Goal: Information Seeking & Learning: Learn about a topic

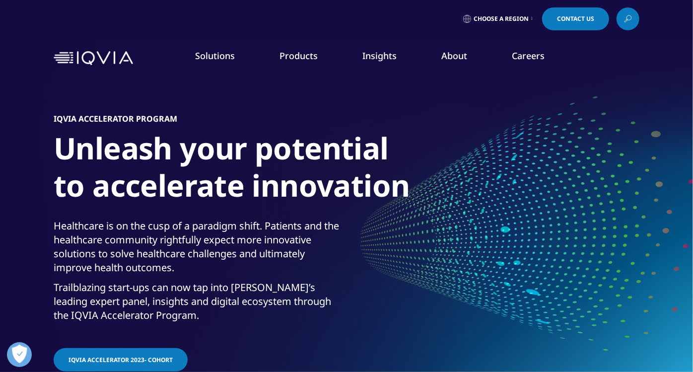
click at [110, 353] on link "IQVIA Accelerator 2023- Cohort" at bounding box center [121, 359] width 134 height 23
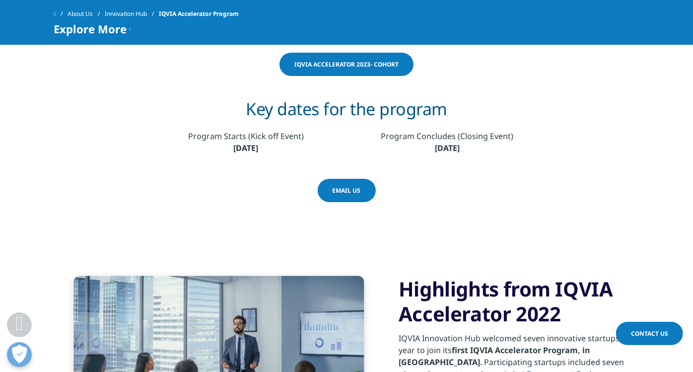
scroll to position [1103, 0]
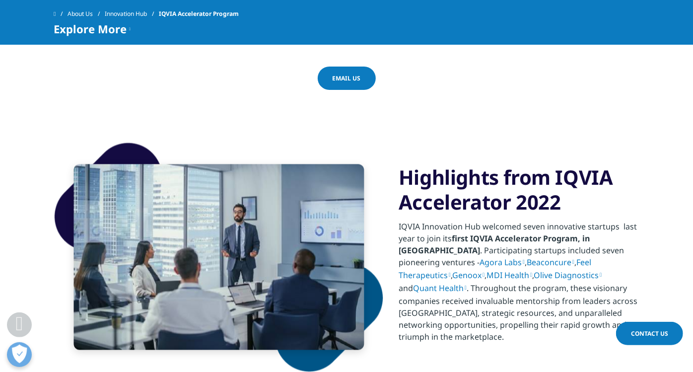
click at [441, 193] on h3 "Highlights from IQVIA Accelerator 2022" at bounding box center [519, 190] width 241 height 50
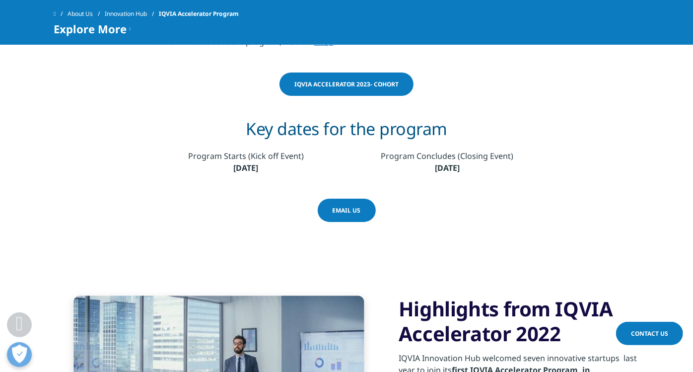
click at [341, 72] on link "IQVIA Accelerator 2023- Cohort" at bounding box center [346, 83] width 134 height 23
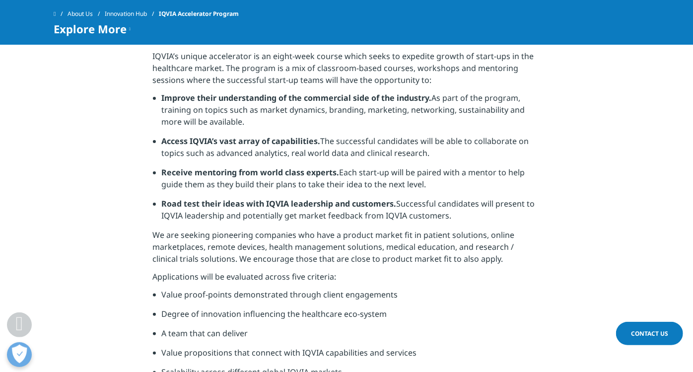
scroll to position [708, 0]
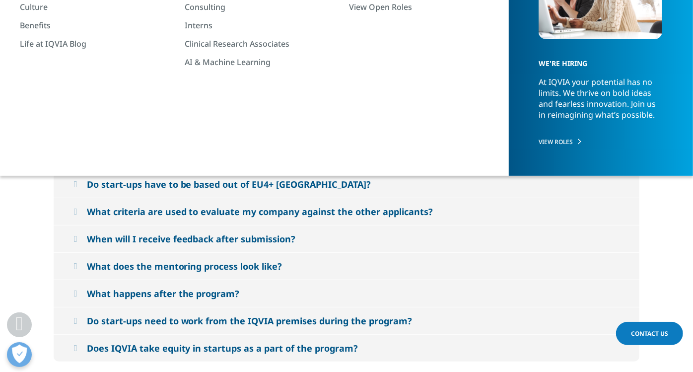
click at [325, 126] on button "Who can apply for the IQVIA Accelerator program?" at bounding box center [347, 129] width 586 height 27
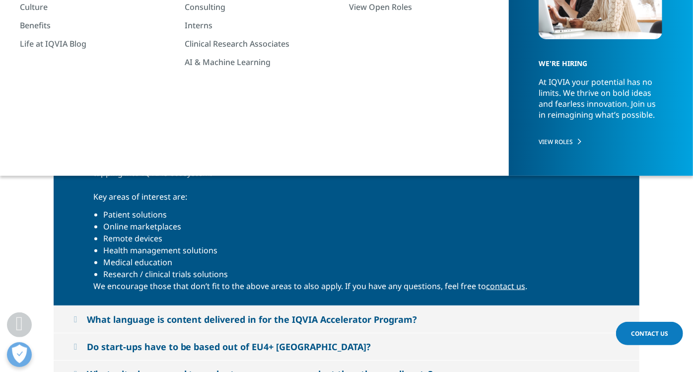
click at [335, 129] on button "Who can apply for the IQVIA Accelerator program?" at bounding box center [347, 129] width 586 height 27
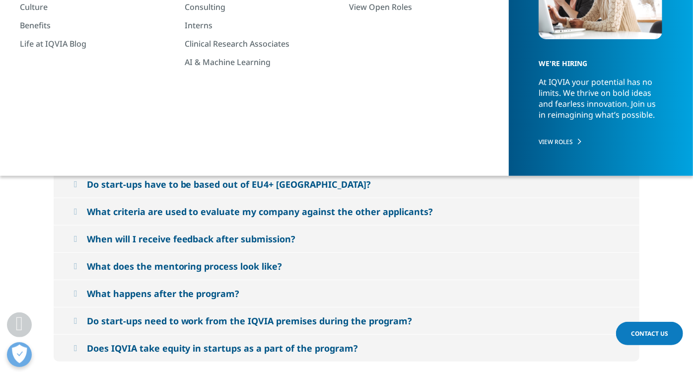
click at [23, 247] on section "Who can apply for the IQVIA Accelerator program? The program is open to start-u…" at bounding box center [346, 238] width 693 height 295
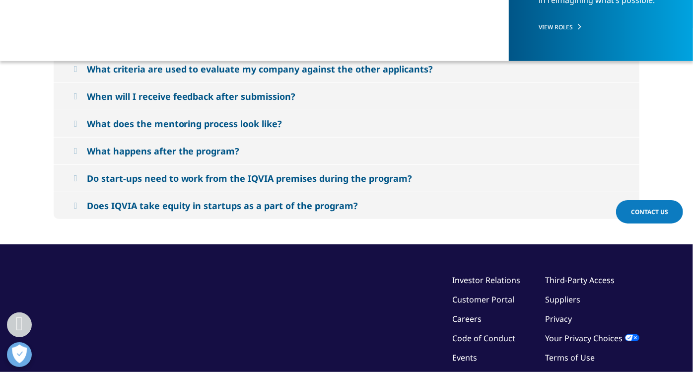
scroll to position [286, 0]
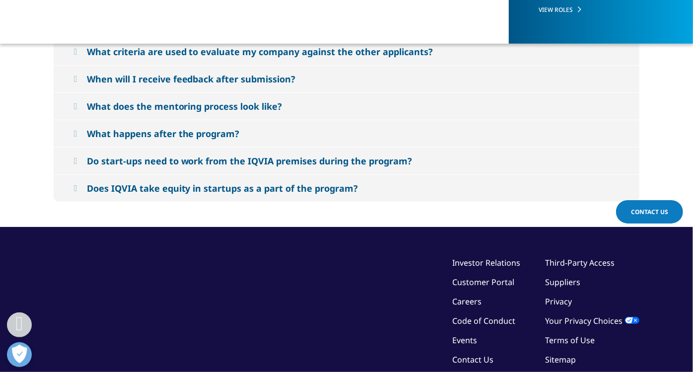
click at [267, 134] on button "What happens after the program?" at bounding box center [347, 133] width 586 height 27
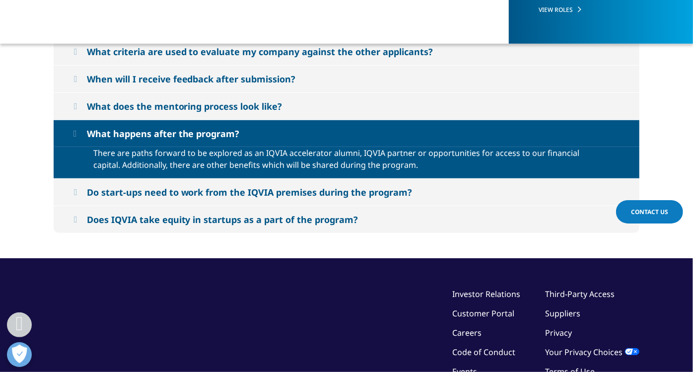
click at [268, 134] on button "What happens after the program?" at bounding box center [347, 133] width 586 height 27
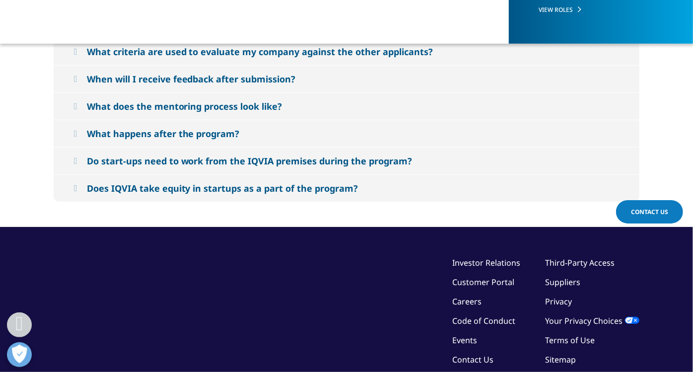
click at [360, 160] on div "Do start-ups need to work from the IQVIA premises during the program?" at bounding box center [250, 161] width 326 height 12
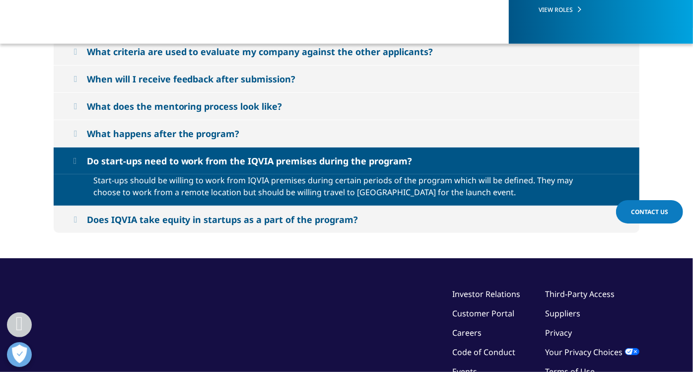
click at [360, 160] on div "Do start-ups need to work from the IQVIA premises during the program?" at bounding box center [250, 161] width 326 height 12
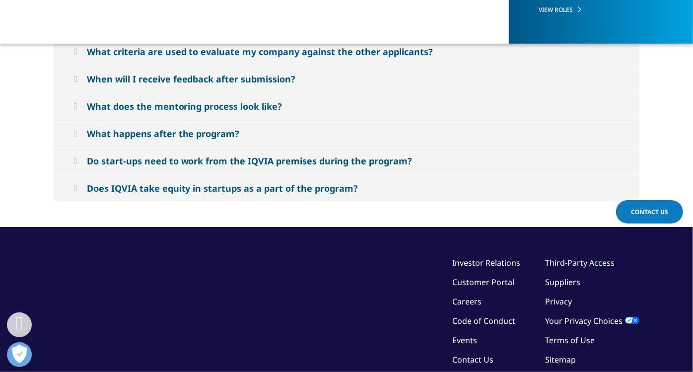
click at [336, 188] on div "Does IQVIA take equity in startups as a part of the program?" at bounding box center [222, 188] width 271 height 12
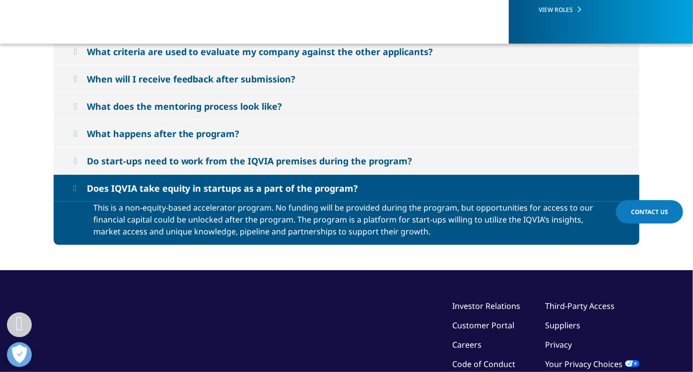
click at [336, 188] on div "Does IQVIA take equity in startups as a part of the program?" at bounding box center [222, 188] width 271 height 12
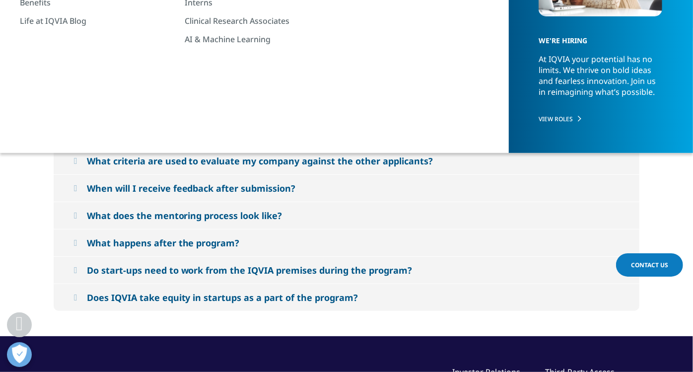
scroll to position [176, 0]
